Goal: Transaction & Acquisition: Book appointment/travel/reservation

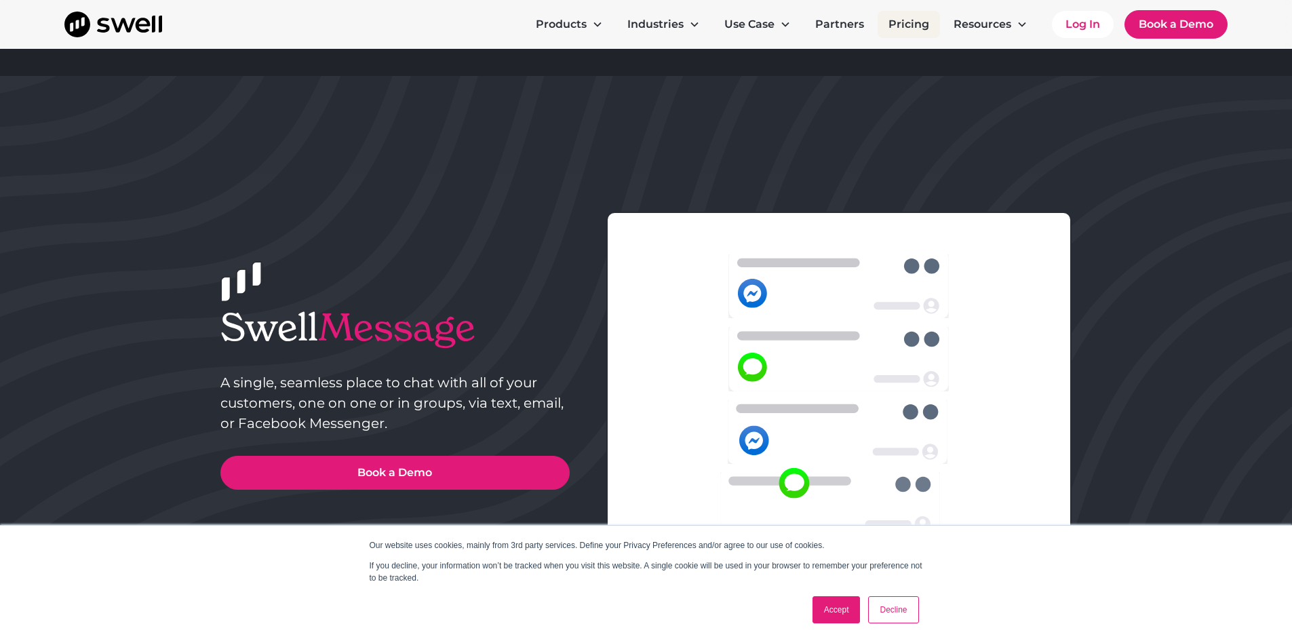
click at [910, 23] on link "Pricing" at bounding box center [908, 24] width 62 height 27
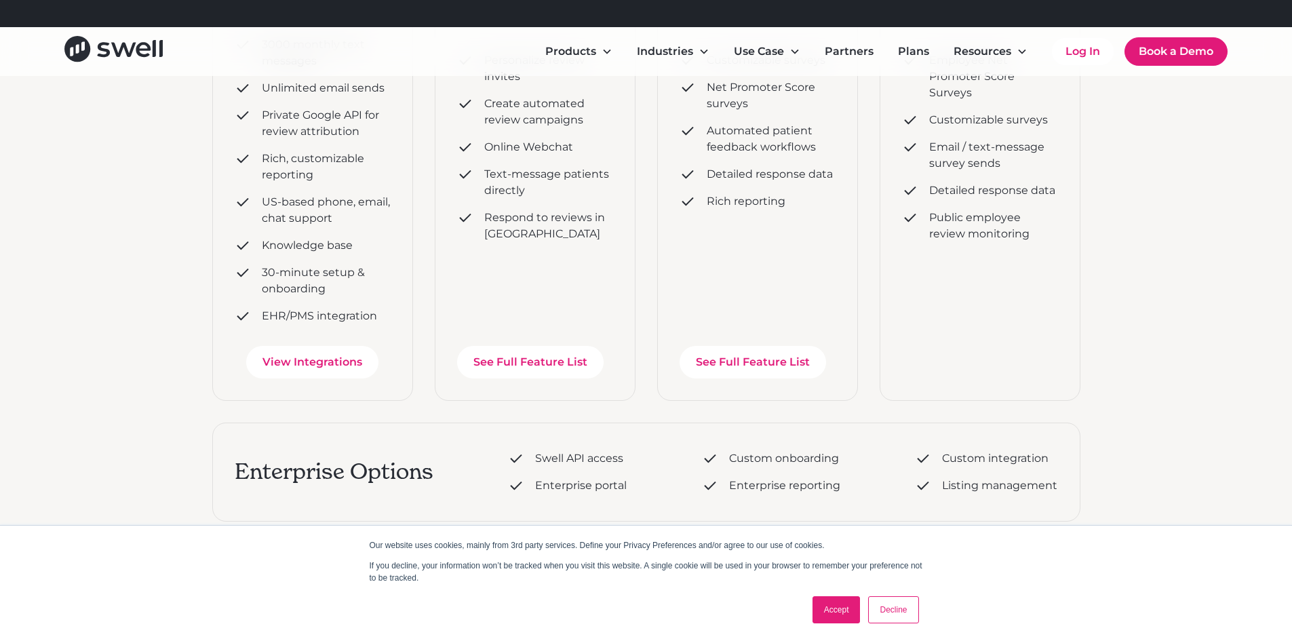
scroll to position [542, 0]
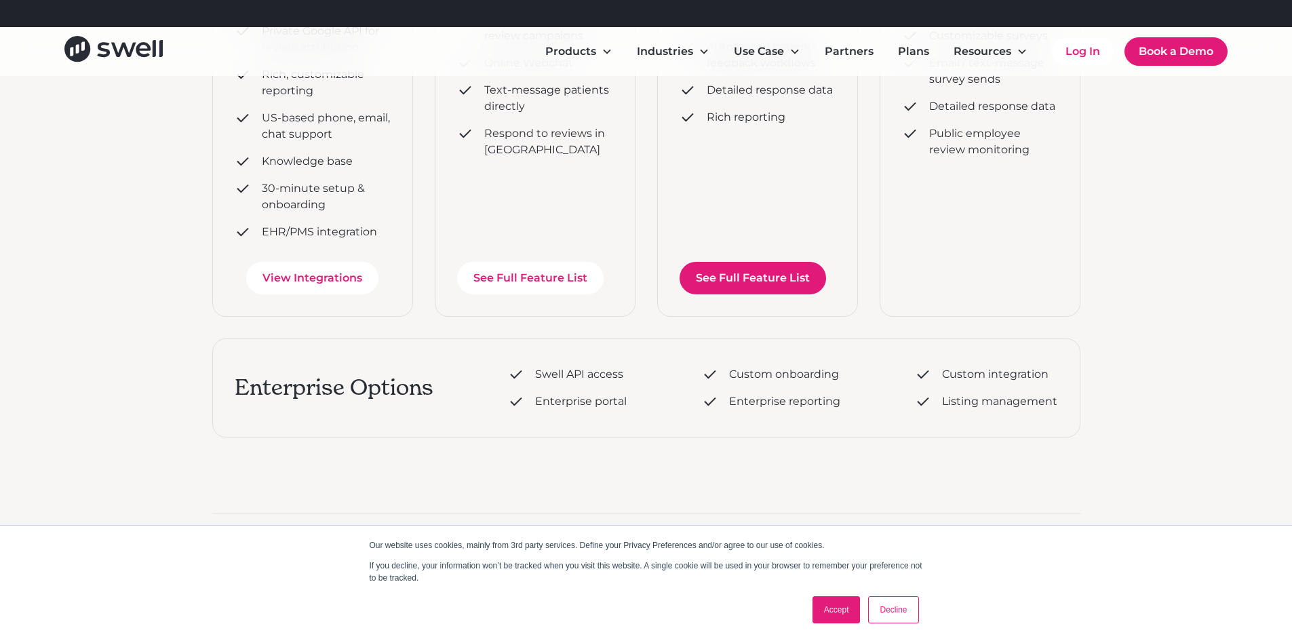
click at [702, 280] on link "See Full Feature List" at bounding box center [752, 278] width 146 height 33
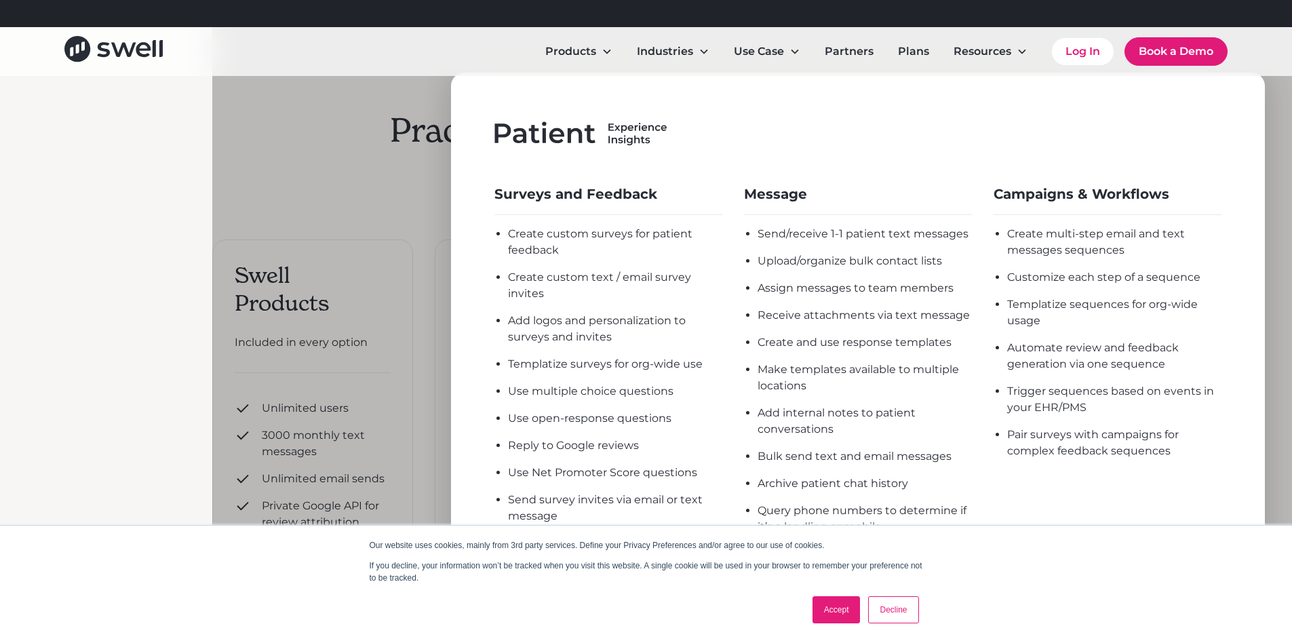
scroll to position [0, 0]
click at [345, 148] on div at bounding box center [858, 328] width 1292 height 641
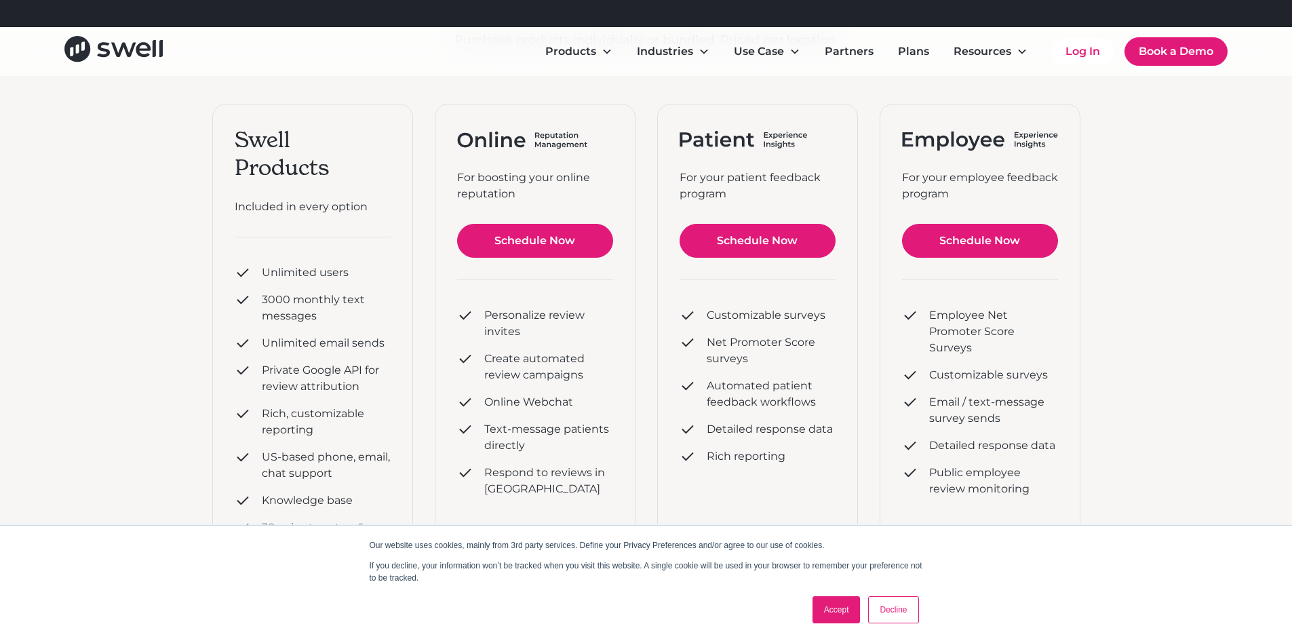
scroll to position [339, 0]
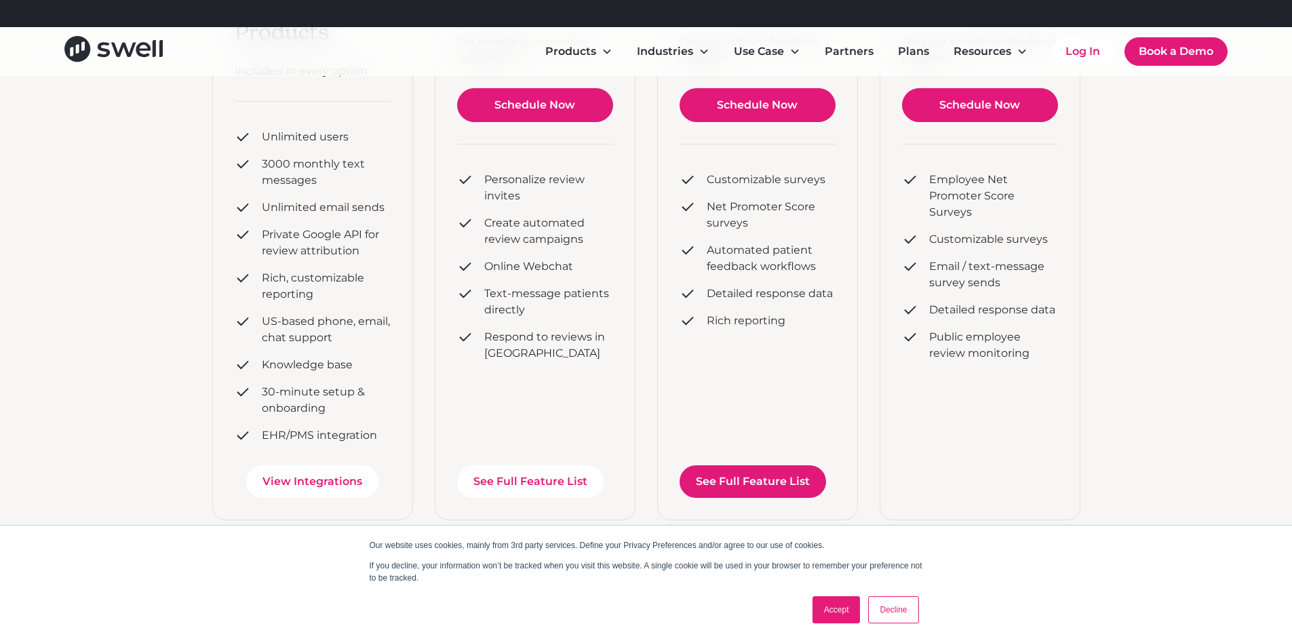
click at [755, 490] on link "See Full Feature List" at bounding box center [752, 481] width 146 height 33
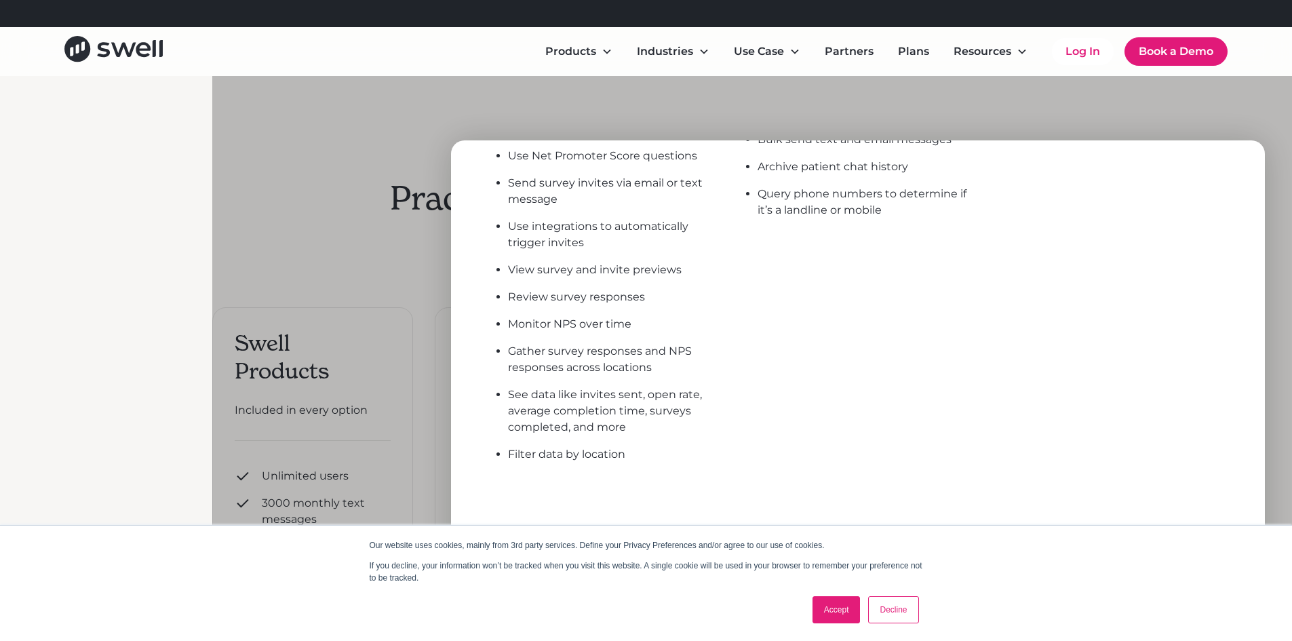
scroll to position [542, 0]
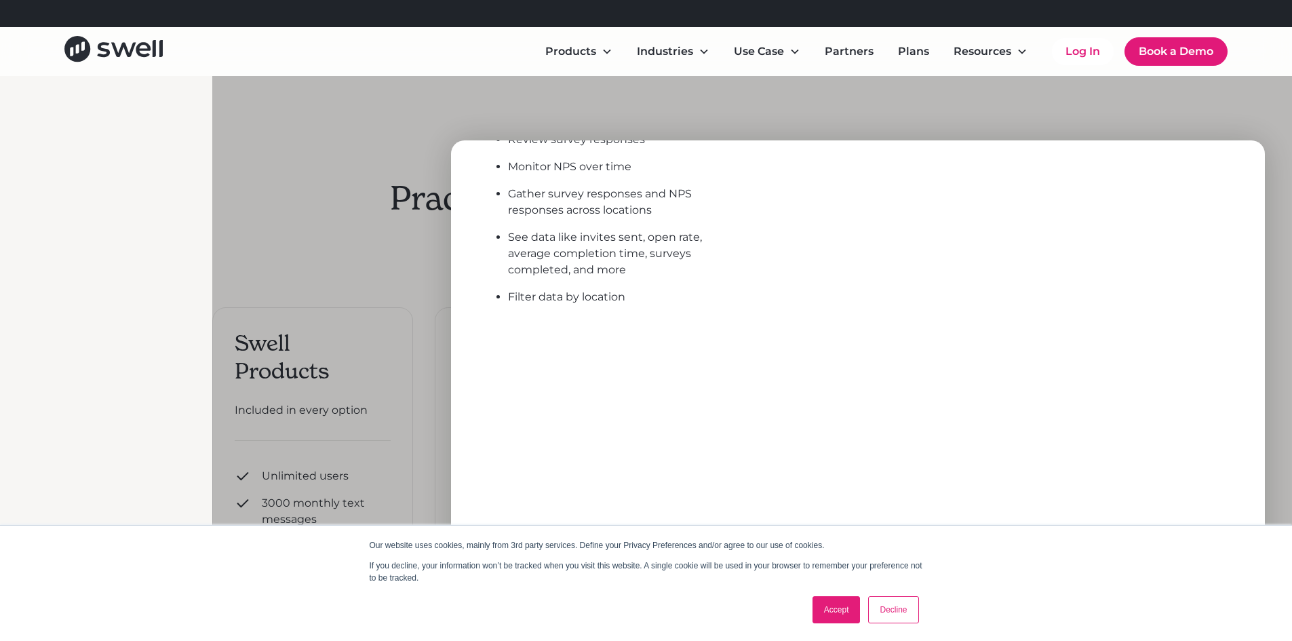
click at [368, 249] on div at bounding box center [858, 396] width 1292 height 641
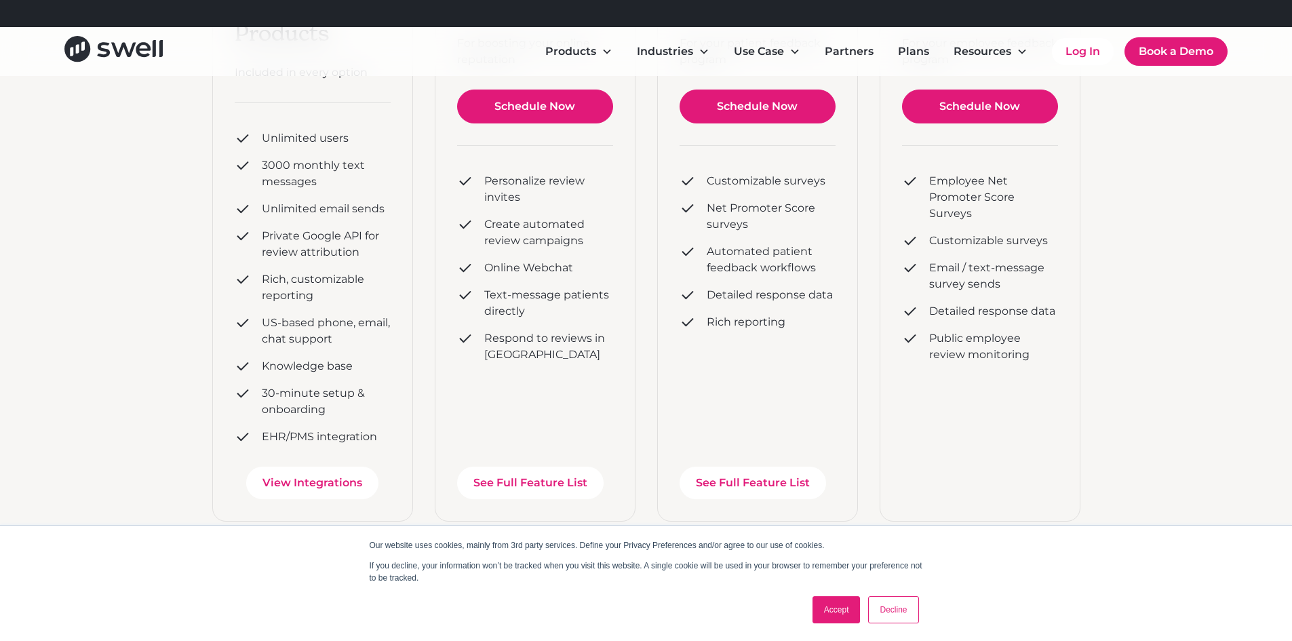
scroll to position [339, 0]
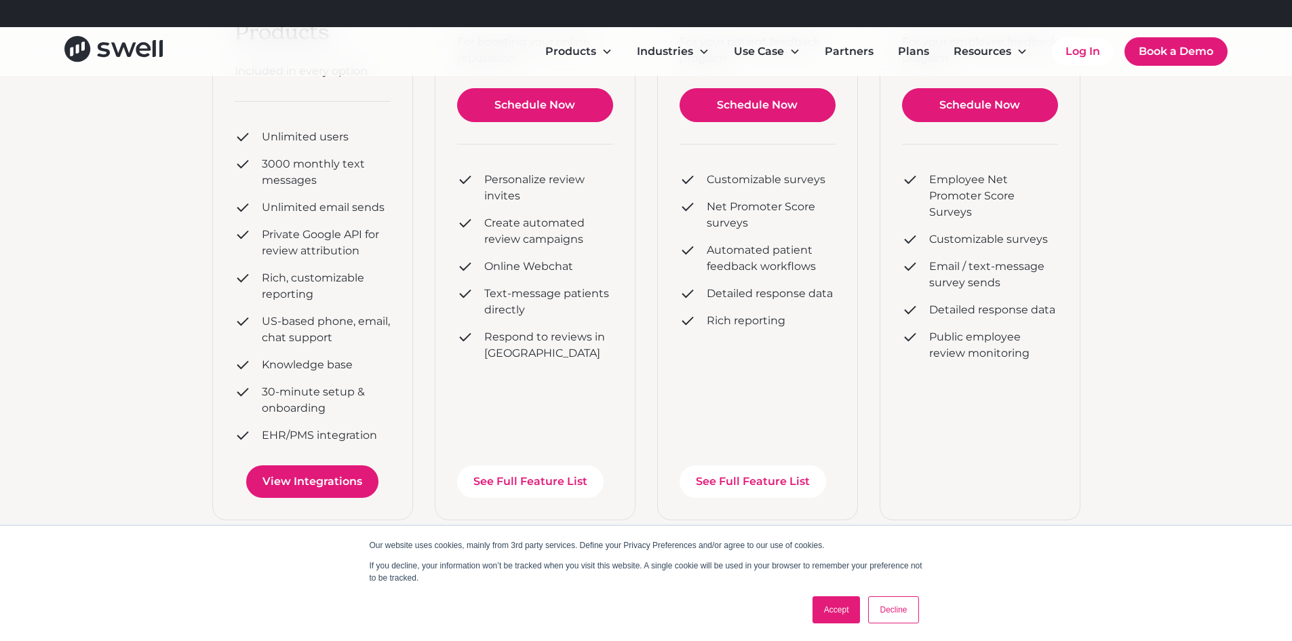
click at [283, 467] on link "View Integrations" at bounding box center [312, 481] width 132 height 33
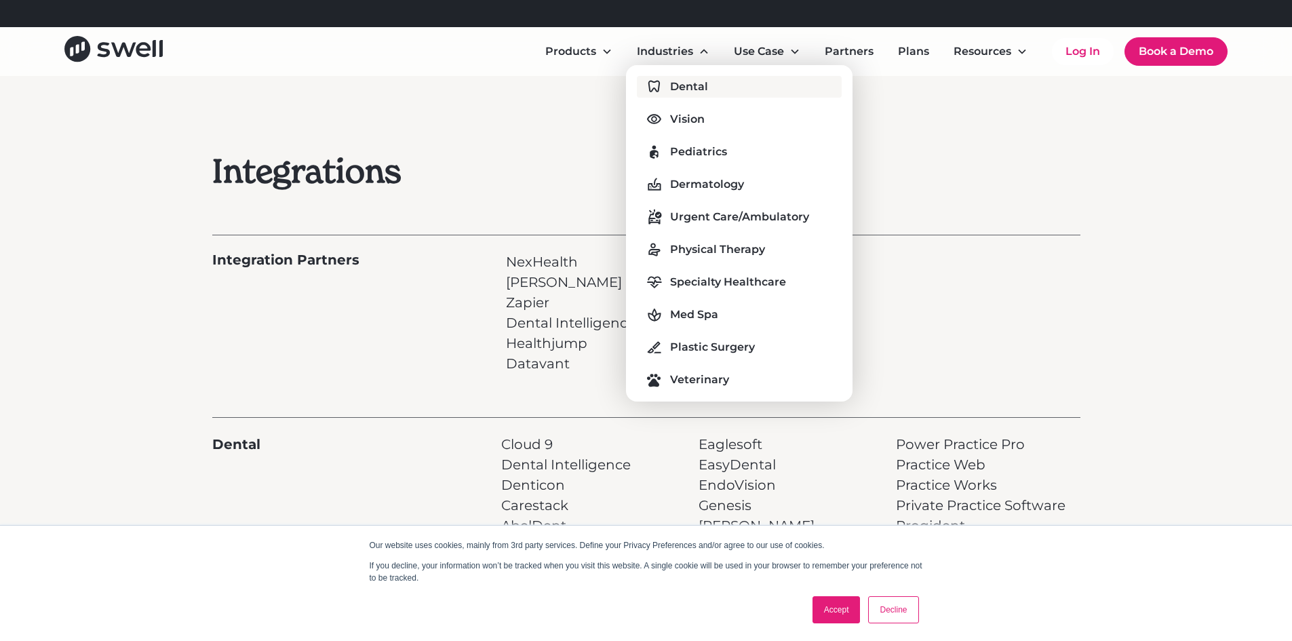
click at [683, 83] on div "Dental" at bounding box center [689, 87] width 38 height 16
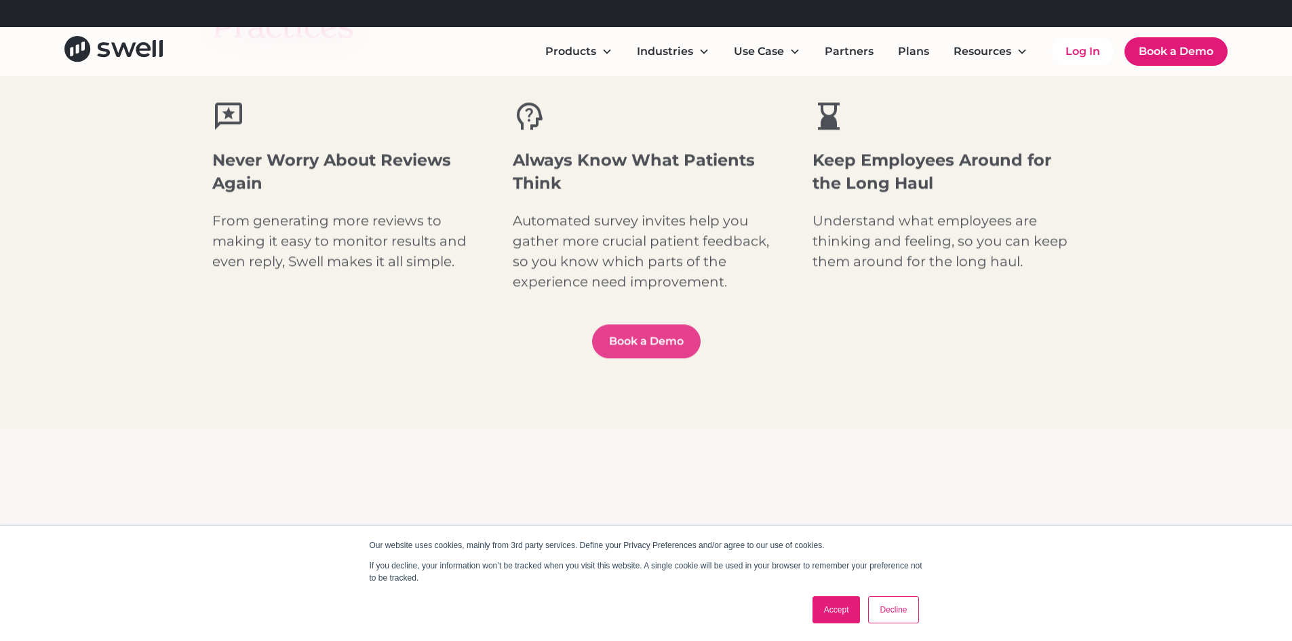
scroll to position [814, 0]
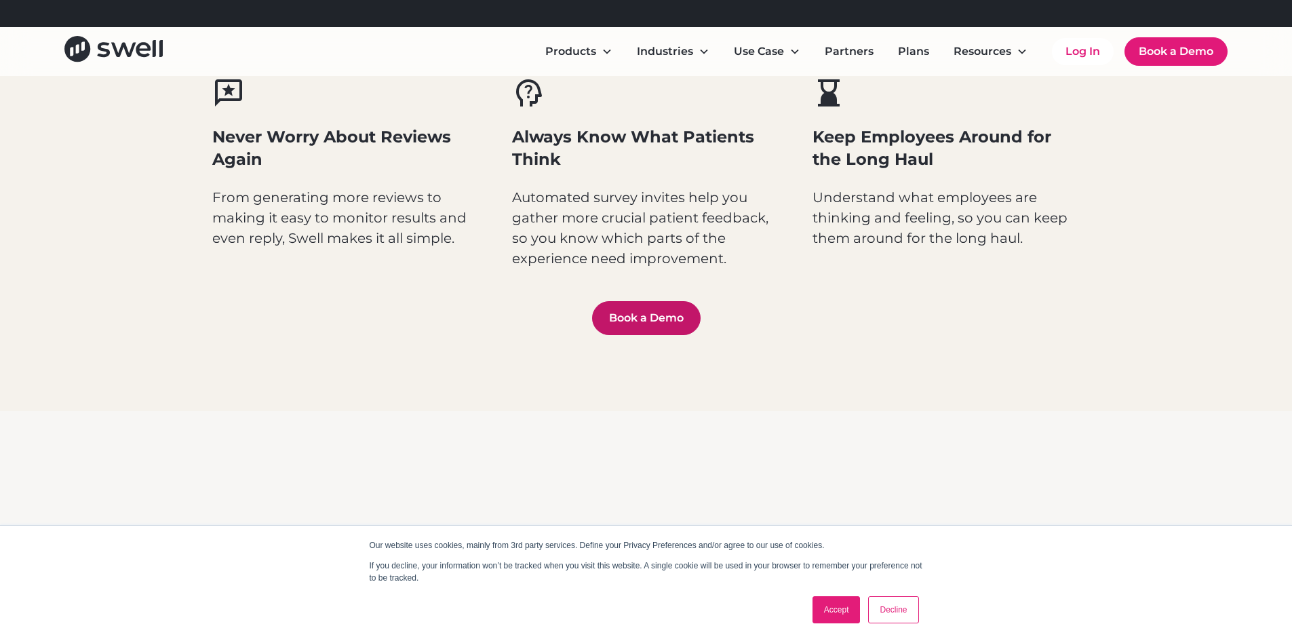
click at [648, 320] on link "Book a Demo" at bounding box center [646, 318] width 108 height 34
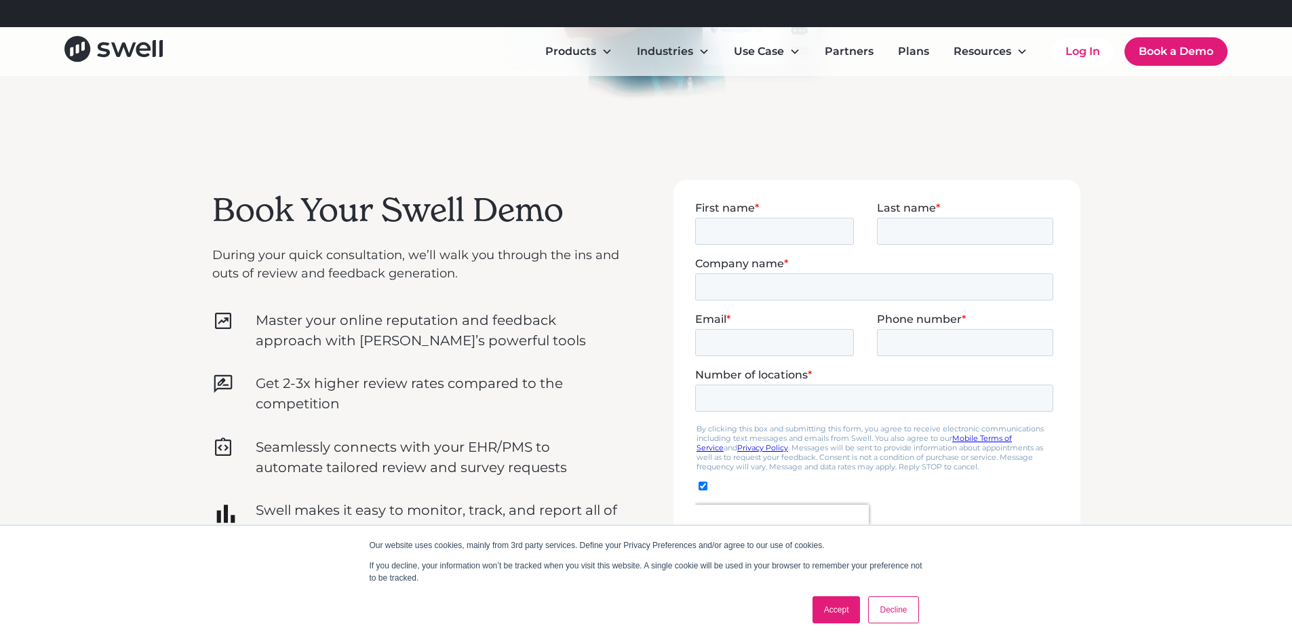
scroll to position [339, 0]
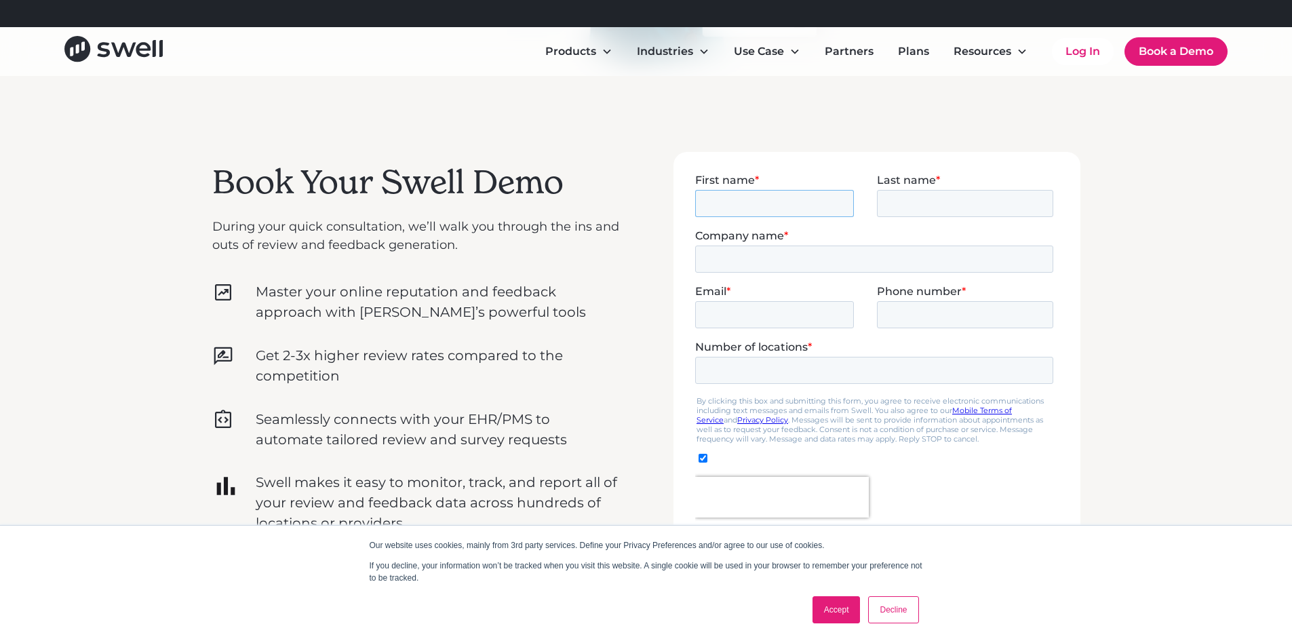
click at [713, 212] on input "First name *" at bounding box center [773, 202] width 159 height 27
type input "H"
type input "j"
type input "[PERSON_NAME]"
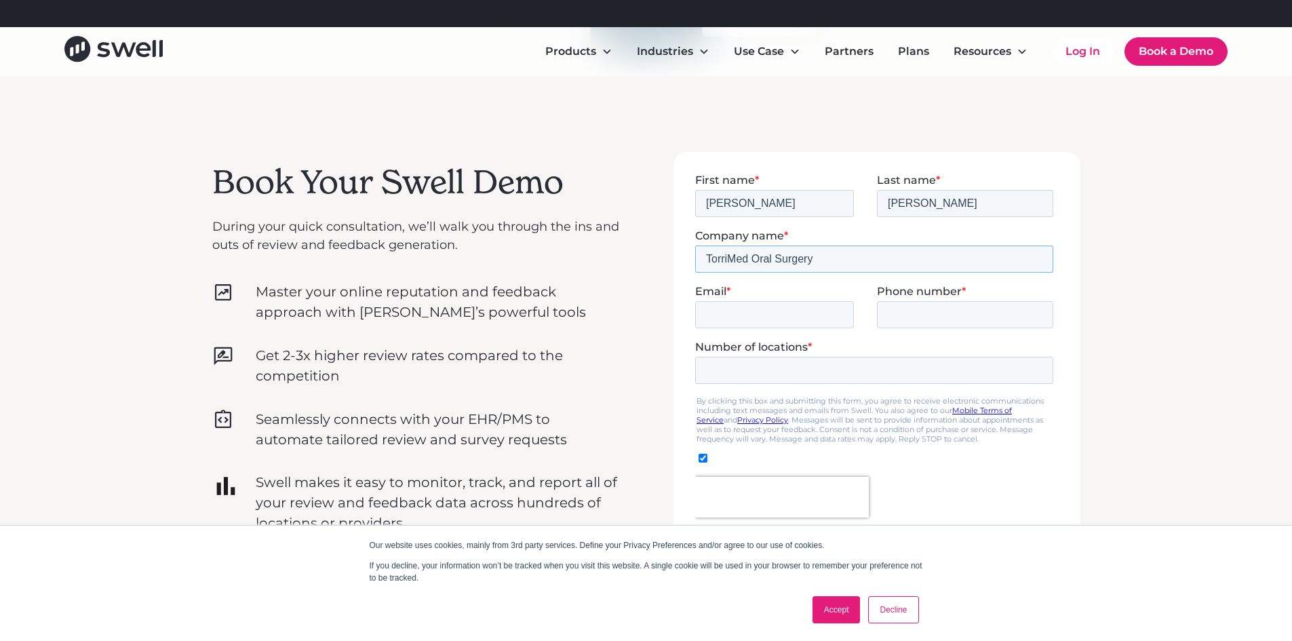
type input "TorriMed Oral Surgery"
type input "[EMAIL_ADDRESS][DOMAIN_NAME]"
type input "3107927775"
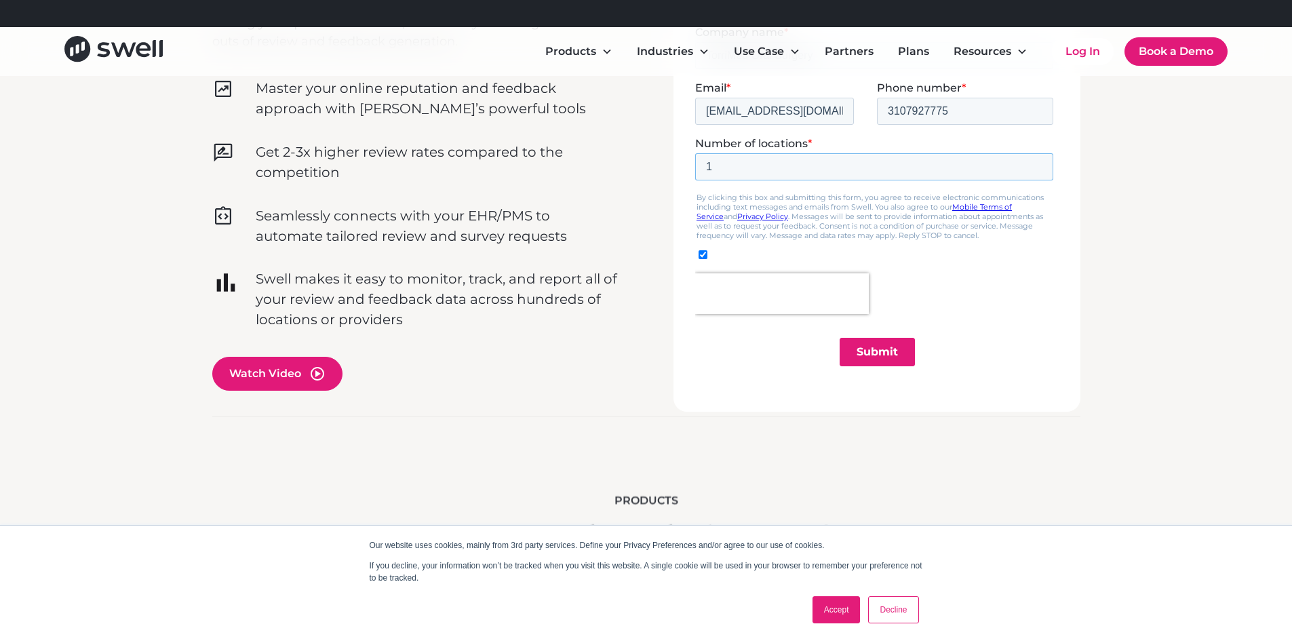
scroll to position [610, 0]
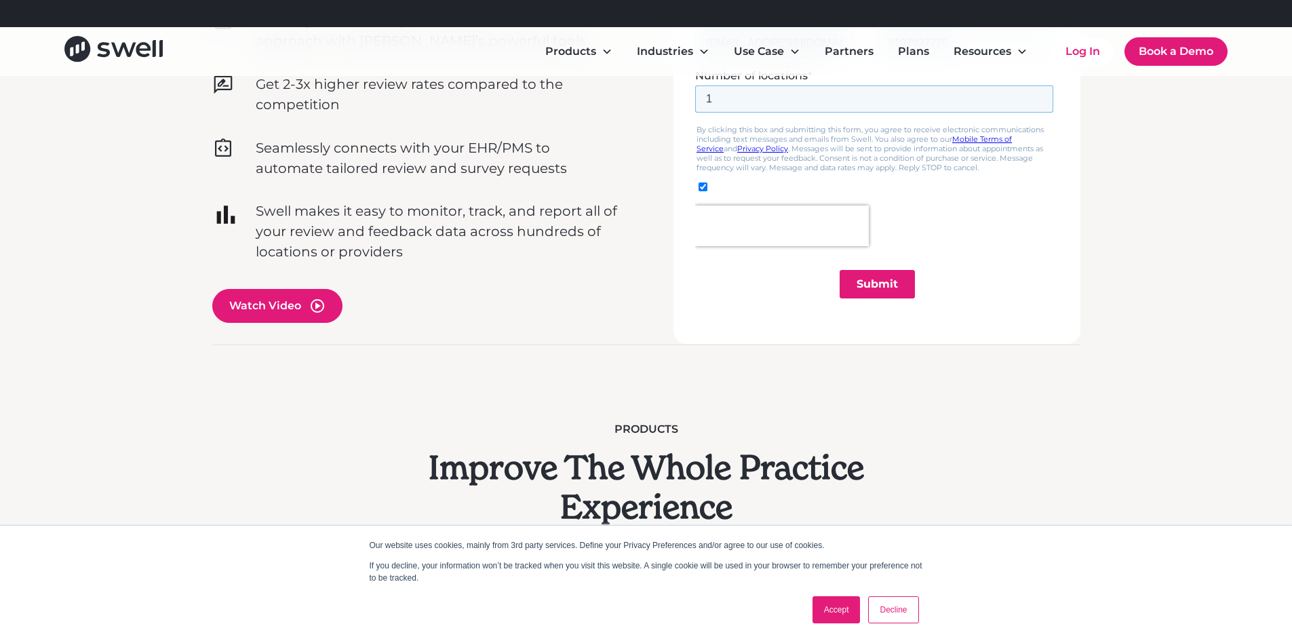
type input "1"
click at [702, 186] on input "checkbox" at bounding box center [702, 186] width 9 height 9
checkbox input "false"
click at [860, 275] on input "Submit" at bounding box center [876, 284] width 75 height 28
